Goal: Navigation & Orientation: Find specific page/section

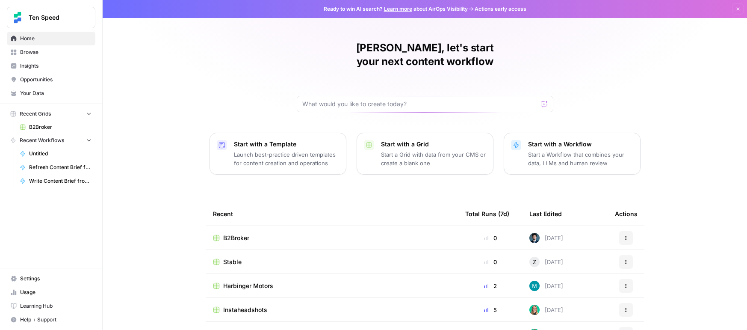
click at [54, 109] on button "Recent Grids" at bounding box center [51, 113] width 89 height 13
click at [89, 125] on icon "button" at bounding box center [89, 126] width 6 height 6
click at [13, 112] on icon "button" at bounding box center [13, 113] width 5 height 5
click at [27, 55] on span "Browse" at bounding box center [55, 52] width 71 height 8
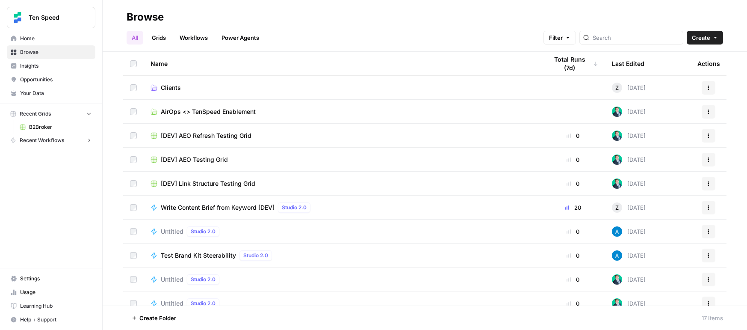
click at [160, 84] on link "Clients" at bounding box center [343, 87] width 384 height 9
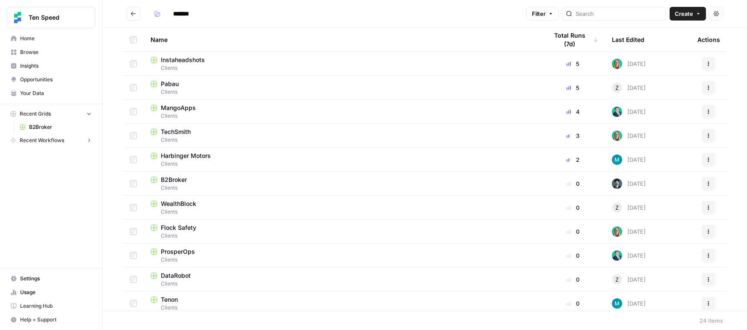
click at [207, 256] on span "Clients" at bounding box center [343, 260] width 384 height 8
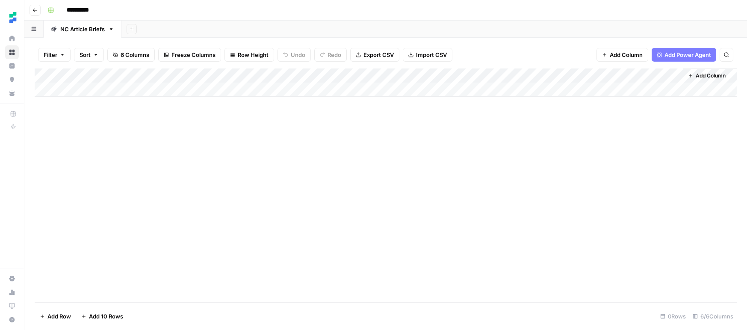
click at [394, 90] on div "Add Column" at bounding box center [386, 82] width 702 height 28
click at [360, 91] on div "Add Column" at bounding box center [386, 82] width 702 height 28
click at [323, 105] on div "Add Column" at bounding box center [386, 185] width 702 height 234
click at [374, 70] on div "Add Column" at bounding box center [386, 89] width 702 height 43
click at [265, 154] on div "Add Column" at bounding box center [386, 185] width 702 height 234
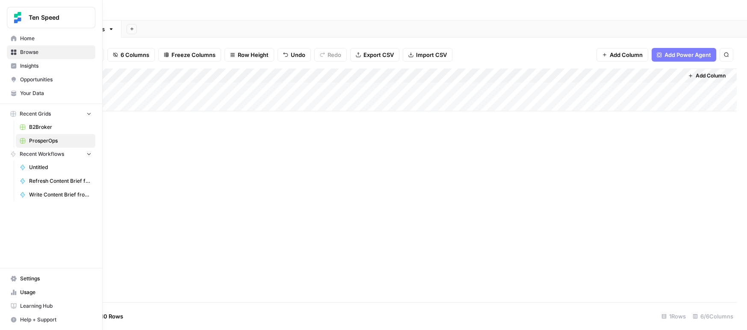
click at [19, 43] on link "Home" at bounding box center [51, 39] width 89 height 14
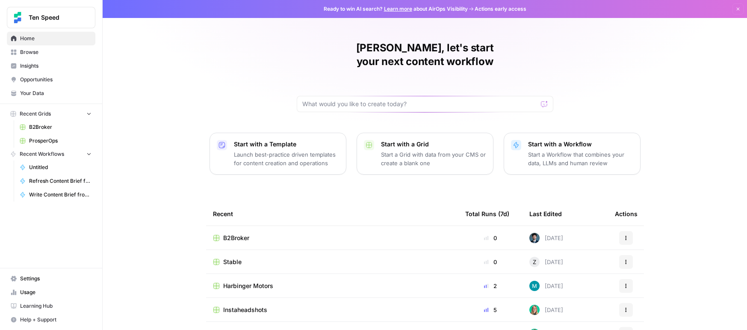
click at [38, 51] on span "Browse" at bounding box center [55, 52] width 71 height 8
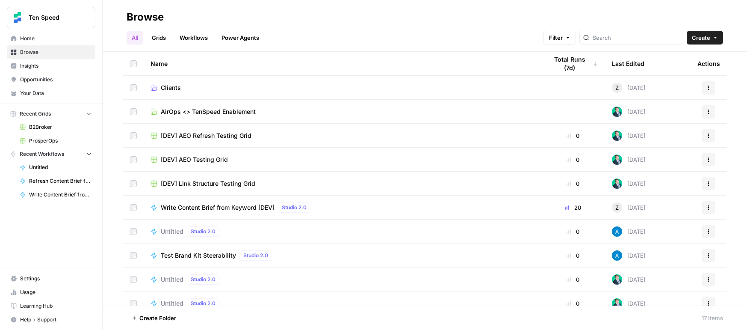
click at [193, 41] on link "Workflows" at bounding box center [194, 38] width 39 height 14
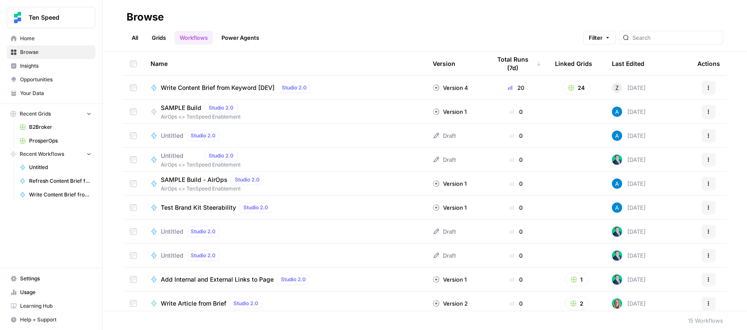
click at [130, 39] on link "All" at bounding box center [135, 38] width 17 height 14
